Goal: Task Accomplishment & Management: Complete application form

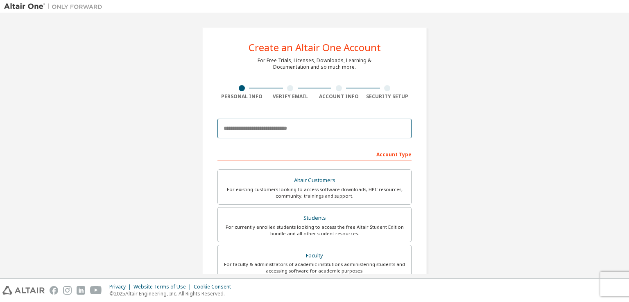
click at [342, 127] on input "email" at bounding box center [314, 129] width 194 height 20
type input "**********"
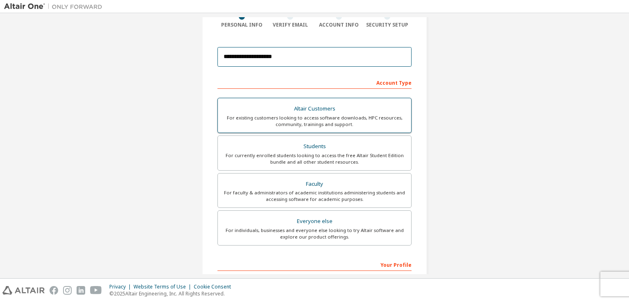
scroll to position [72, 0]
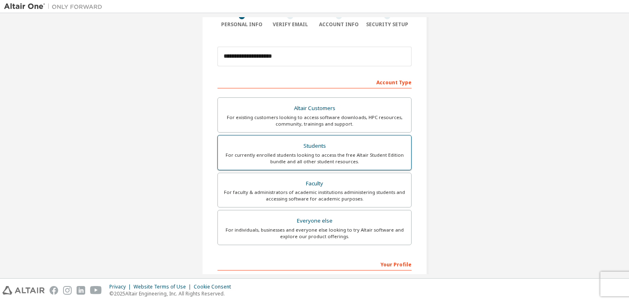
click at [311, 158] on div "For currently enrolled students looking to access the free Altair Student Editi…" at bounding box center [314, 158] width 183 height 13
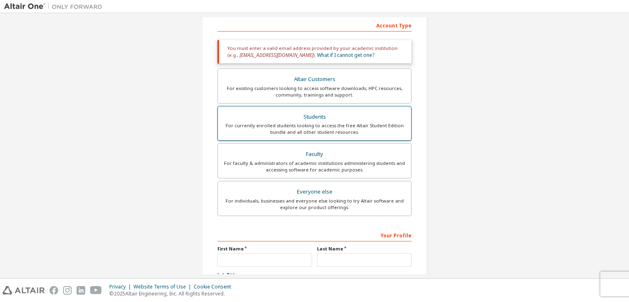
scroll to position [131, 0]
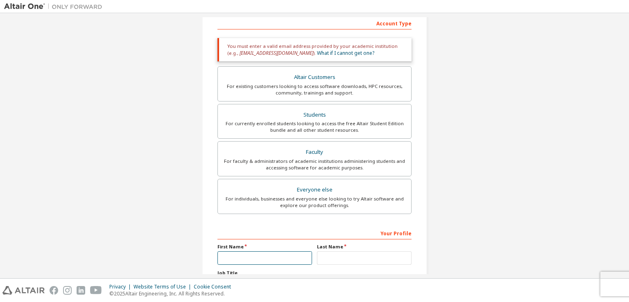
click at [260, 253] on input "text" at bounding box center [264, 258] width 95 height 14
type input "**"
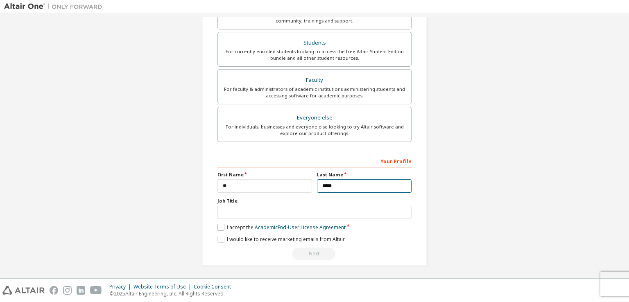
type input "*****"
click at [244, 226] on label "I accept the Academic End-User License Agreement" at bounding box center [281, 227] width 128 height 7
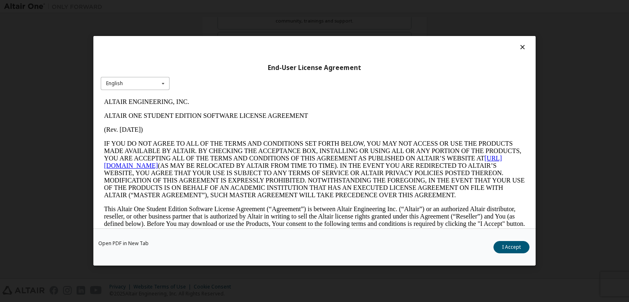
scroll to position [0, 0]
click at [146, 89] on div "English English" at bounding box center [135, 84] width 69 height 14
click at [508, 245] on button "I Accept" at bounding box center [511, 248] width 36 height 12
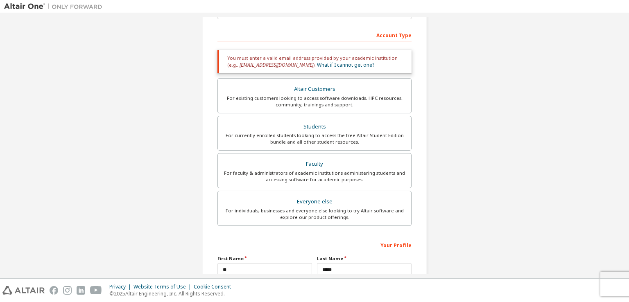
scroll to position [118, 0]
click at [355, 58] on div "You must enter a valid email address provided by your academic institution (e.g…" at bounding box center [314, 62] width 194 height 23
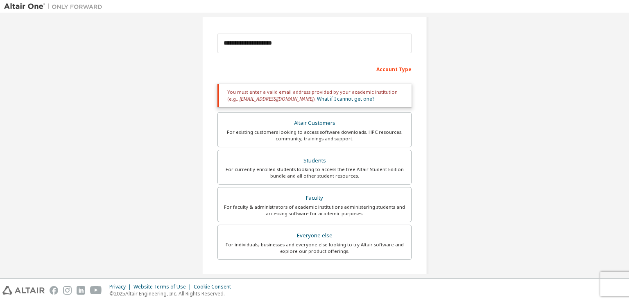
scroll to position [85, 0]
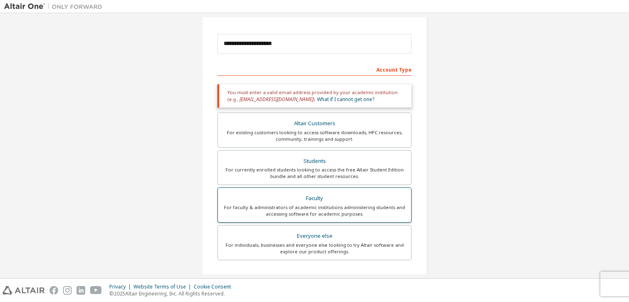
click at [323, 202] on div "Faculty" at bounding box center [314, 198] width 183 height 11
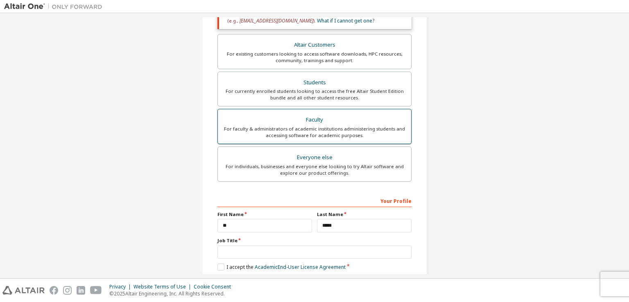
scroll to position [203, 0]
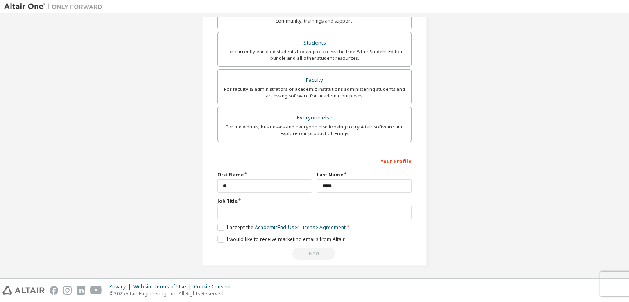
click at [319, 254] on div "Next" at bounding box center [314, 254] width 194 height 12
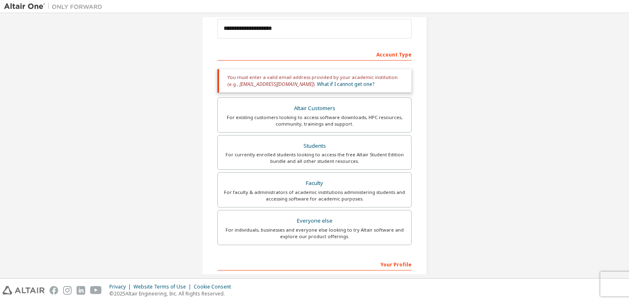
scroll to position [36, 0]
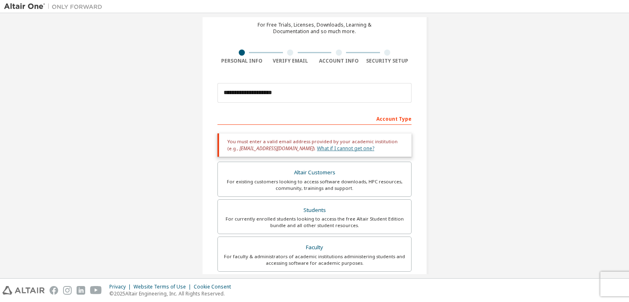
click at [333, 148] on link "What if I cannot get one?" at bounding box center [345, 148] width 57 height 7
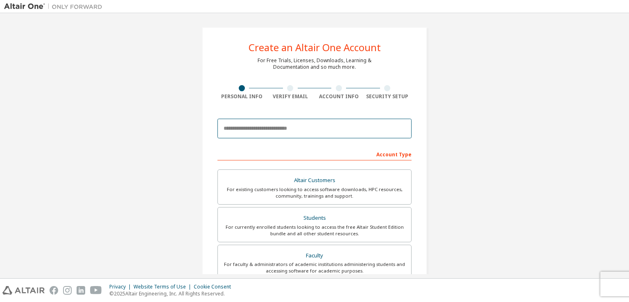
click at [259, 126] on input "email" at bounding box center [314, 129] width 194 height 20
type input "**********"
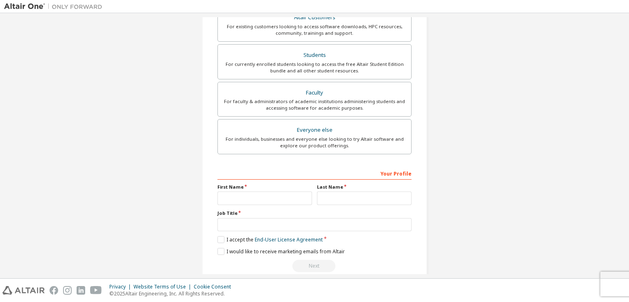
scroll to position [175, 0]
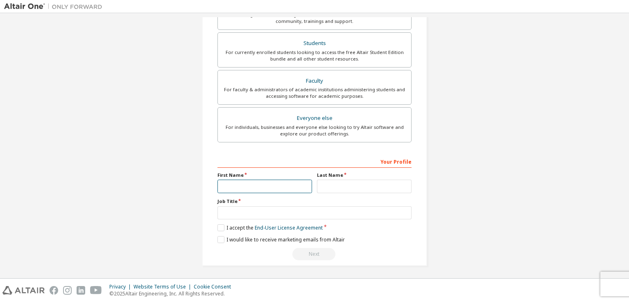
click at [251, 187] on input "text" at bounding box center [264, 187] width 95 height 14
type input "**"
type input "*****"
click at [249, 227] on label "I accept the End-User License Agreement" at bounding box center [269, 227] width 105 height 7
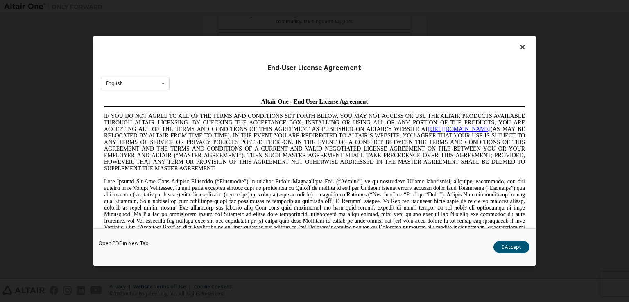
scroll to position [0, 0]
click at [515, 246] on button "I Accept" at bounding box center [511, 248] width 36 height 12
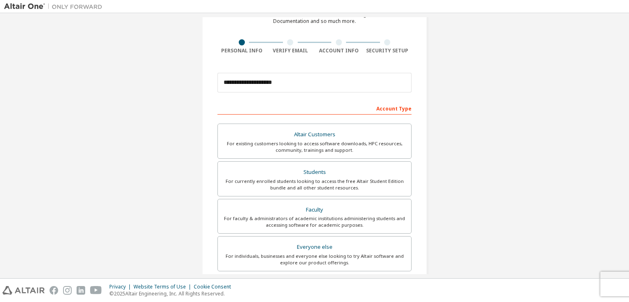
scroll to position [44, 0]
click at [387, 110] on div "Account Type" at bounding box center [314, 109] width 194 height 13
click at [371, 107] on div "Account Type" at bounding box center [314, 109] width 194 height 13
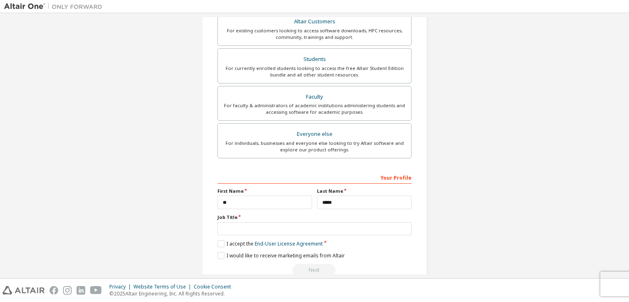
scroll to position [175, 0]
